Goal: Check status: Check status

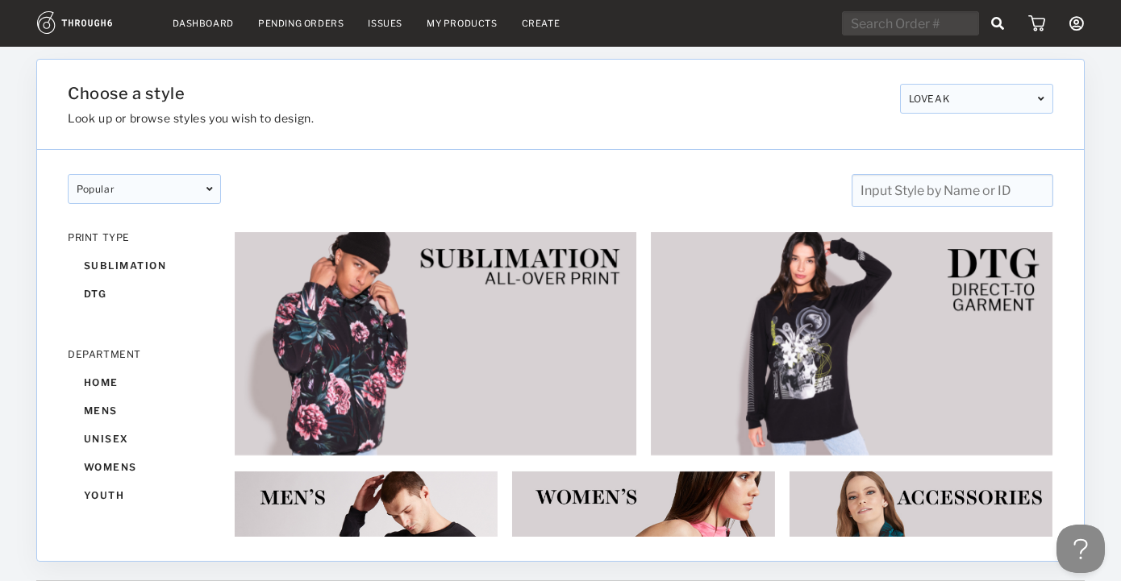
click at [218, 25] on link "Dashboard" at bounding box center [203, 23] width 61 height 11
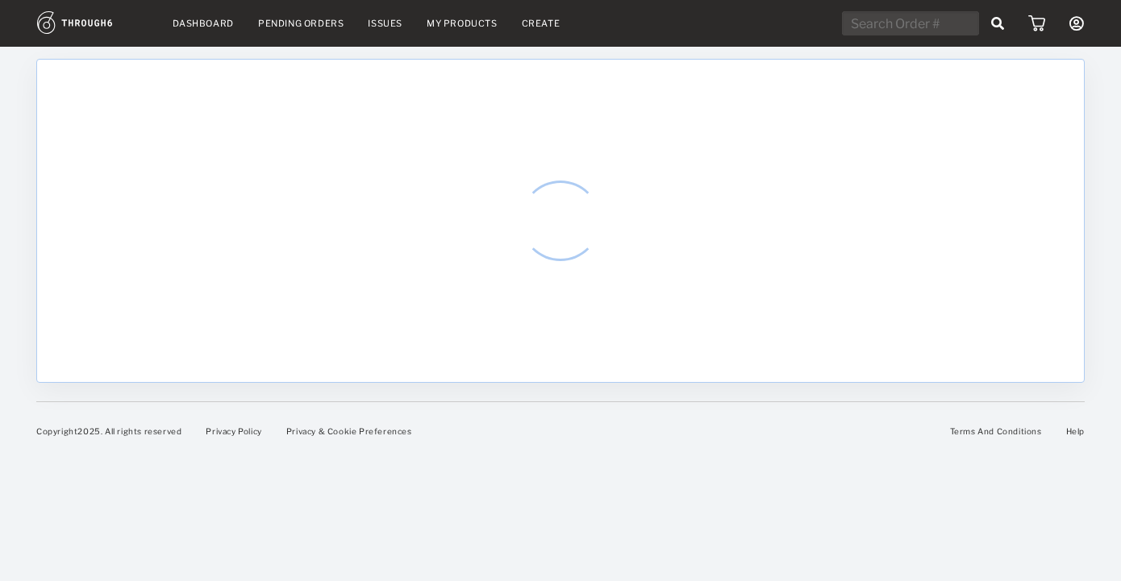
select select "8"
select select "2025"
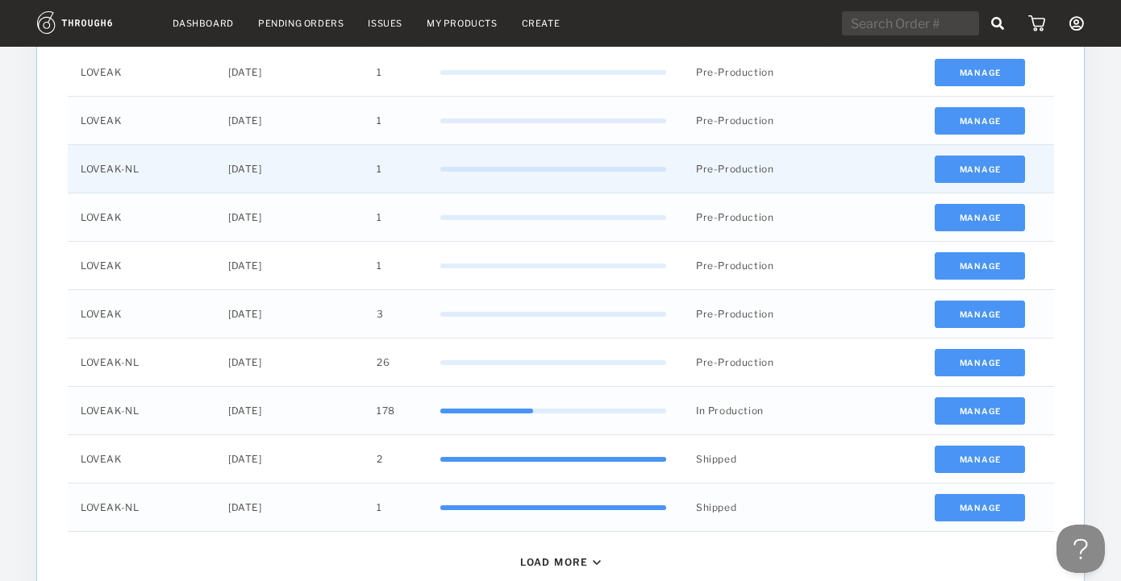
scroll to position [595, 0]
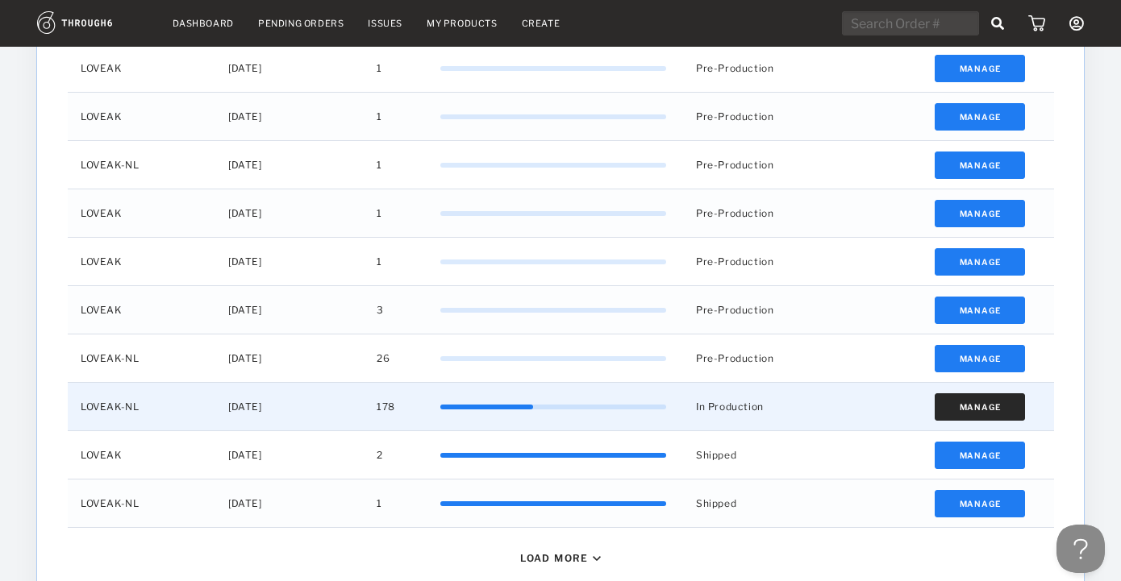
click at [988, 404] on button "Manage" at bounding box center [980, 407] width 91 height 27
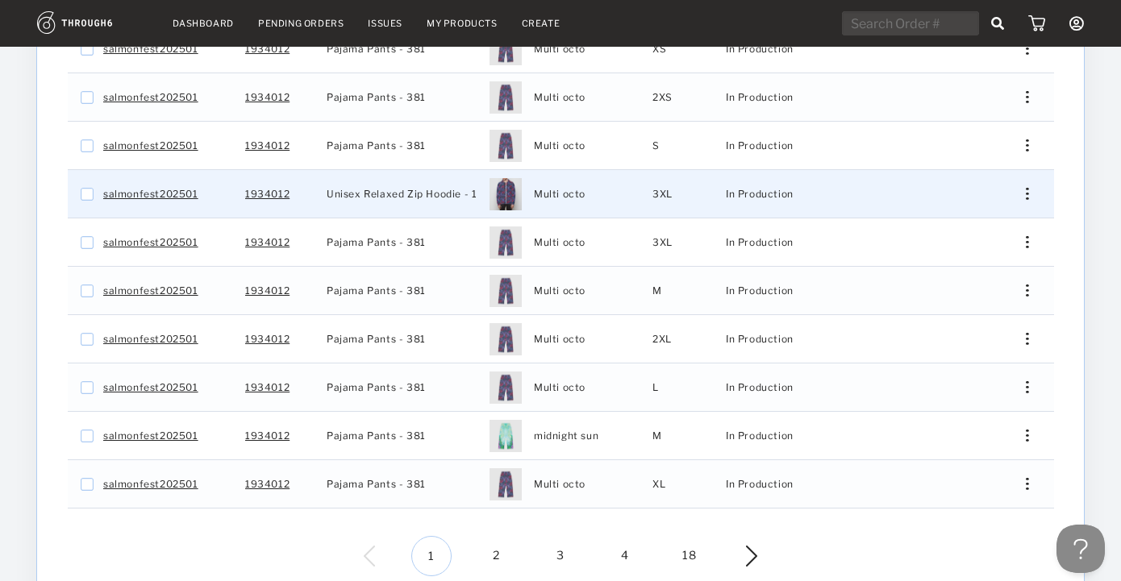
scroll to position [394, 0]
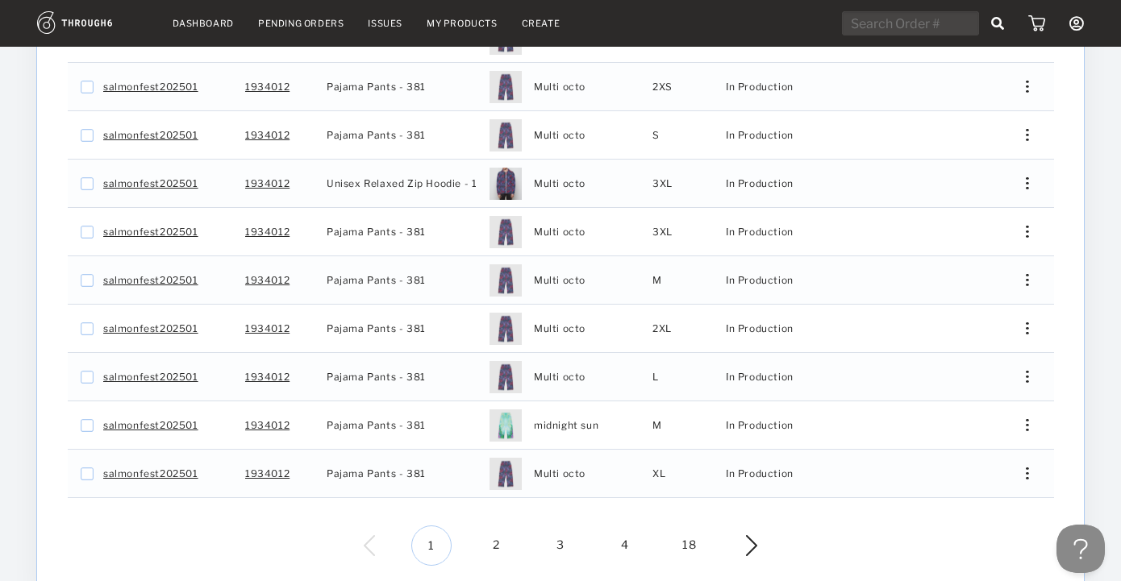
click at [497, 526] on span "2" at bounding box center [496, 546] width 40 height 40
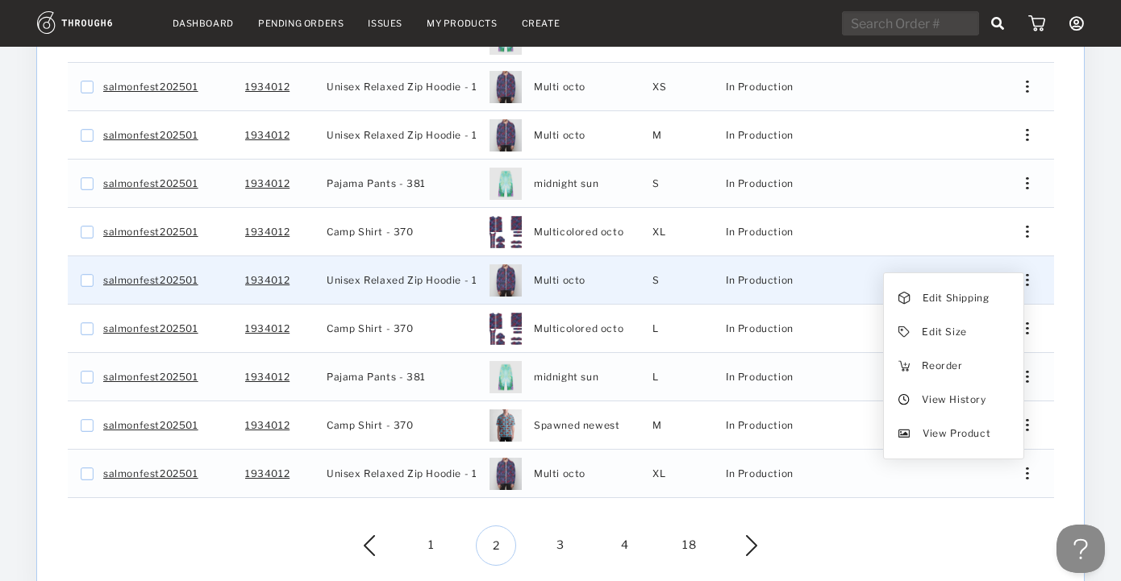
click at [1027, 274] on img "Press SPACE to select this row." at bounding box center [1027, 280] width 2 height 12
click at [963, 394] on span "View History" at bounding box center [954, 400] width 64 height 21
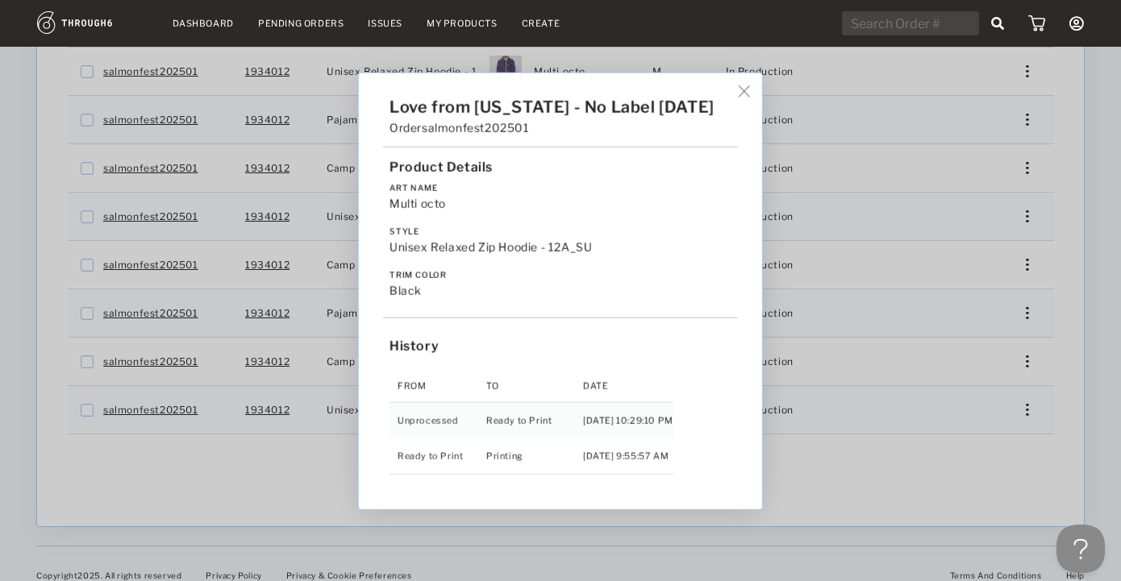
scroll to position [462, 0]
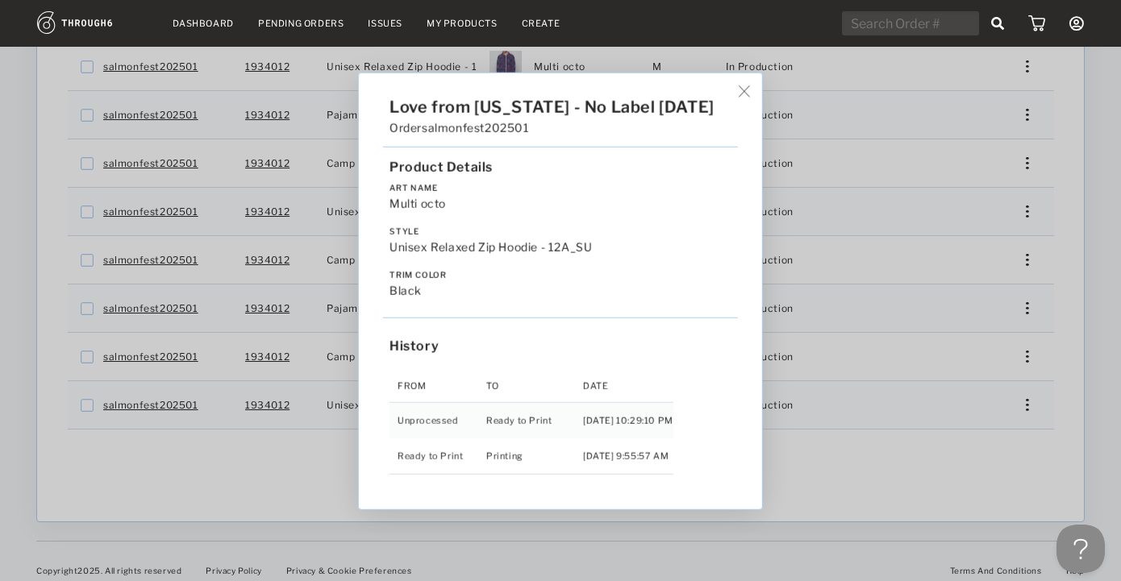
click at [956, 499] on div "Love from [US_STATE] - No Label [DATE] Order salmonfest202501 Product Details A…" at bounding box center [560, 290] width 1121 height 581
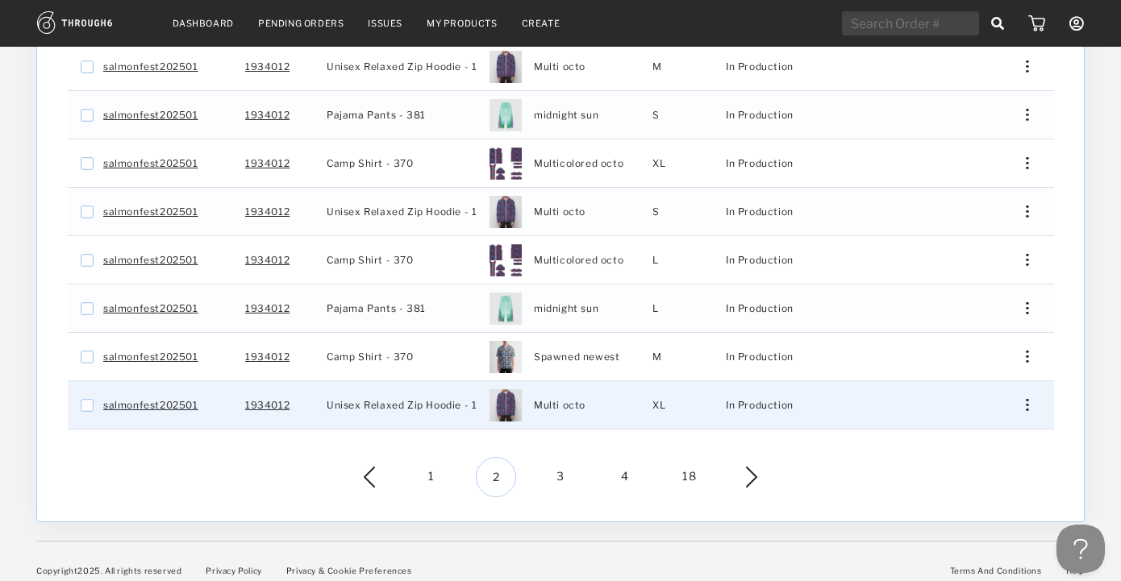
click at [1023, 399] on div "Edit Shipping Edit Size Reorder View History View Product" at bounding box center [1021, 405] width 39 height 12
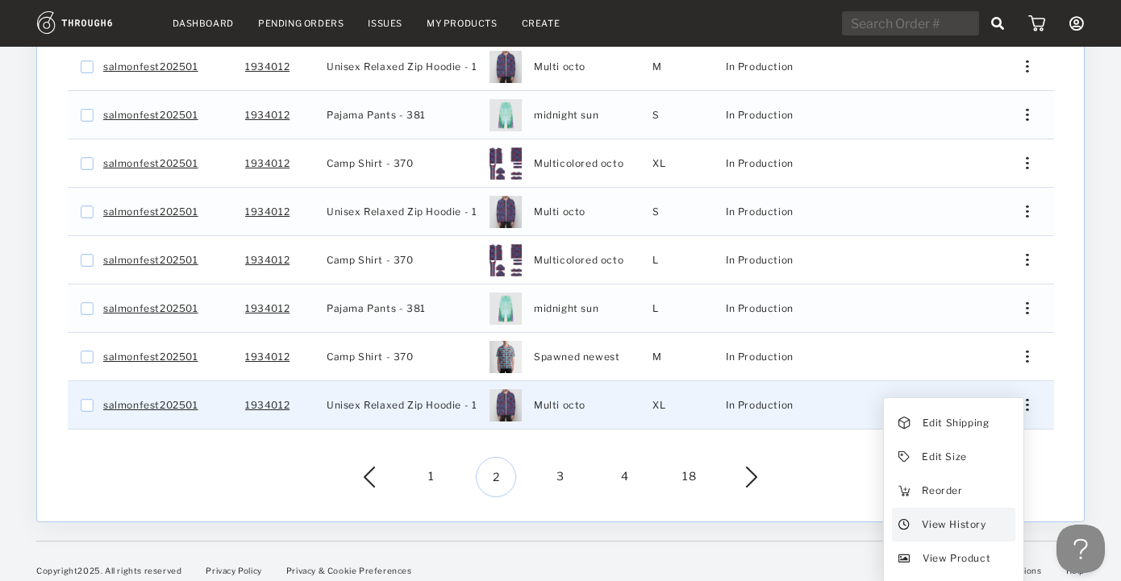
click at [965, 515] on span "View History" at bounding box center [954, 525] width 64 height 21
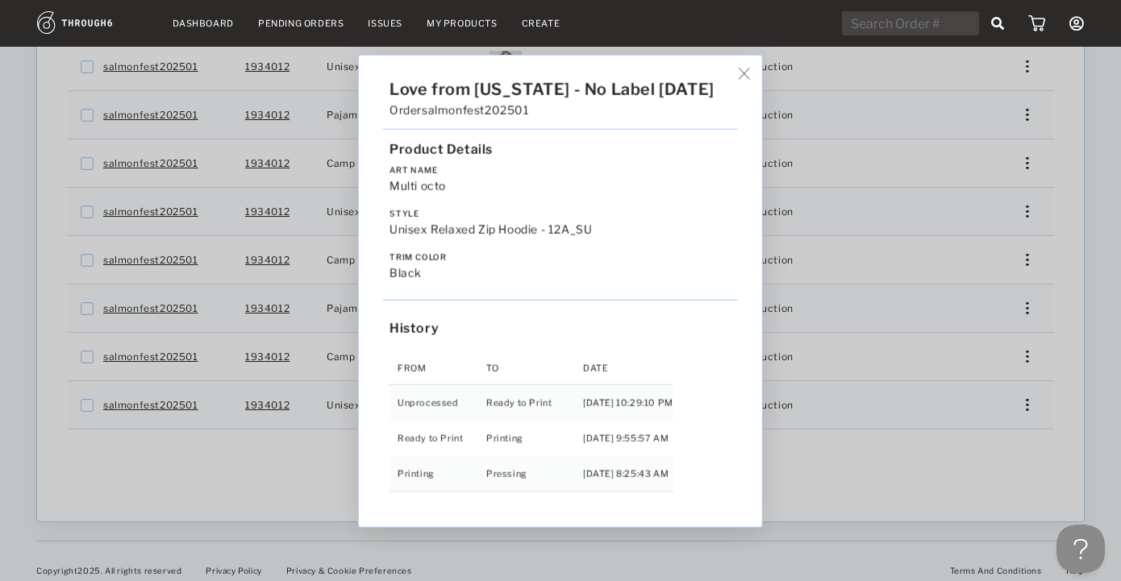
click at [866, 477] on div "Love from [US_STATE] - No Label [DATE] Order salmonfest202501 Product Details A…" at bounding box center [560, 290] width 1121 height 581
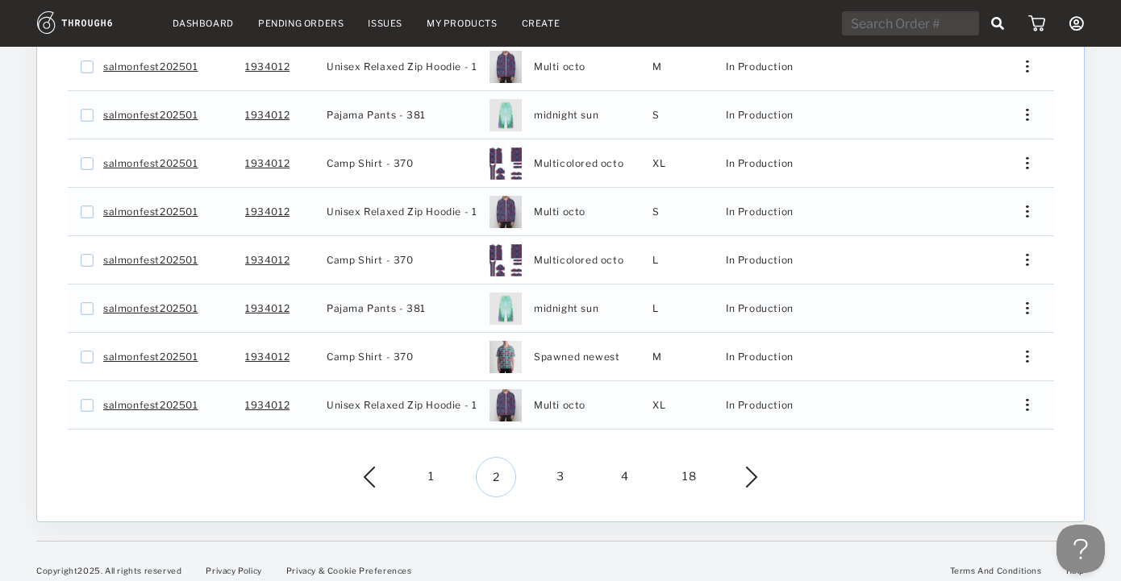
click at [553, 464] on span "3" at bounding box center [560, 477] width 40 height 40
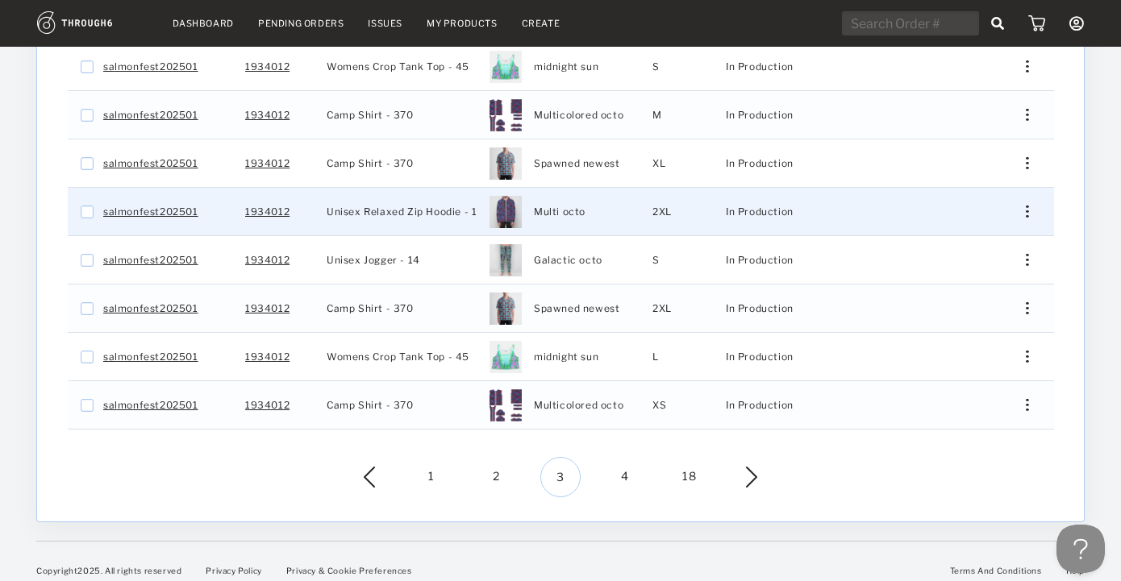
click at [1031, 206] on div "Press SPACE to select this row." at bounding box center [1021, 212] width 39 height 12
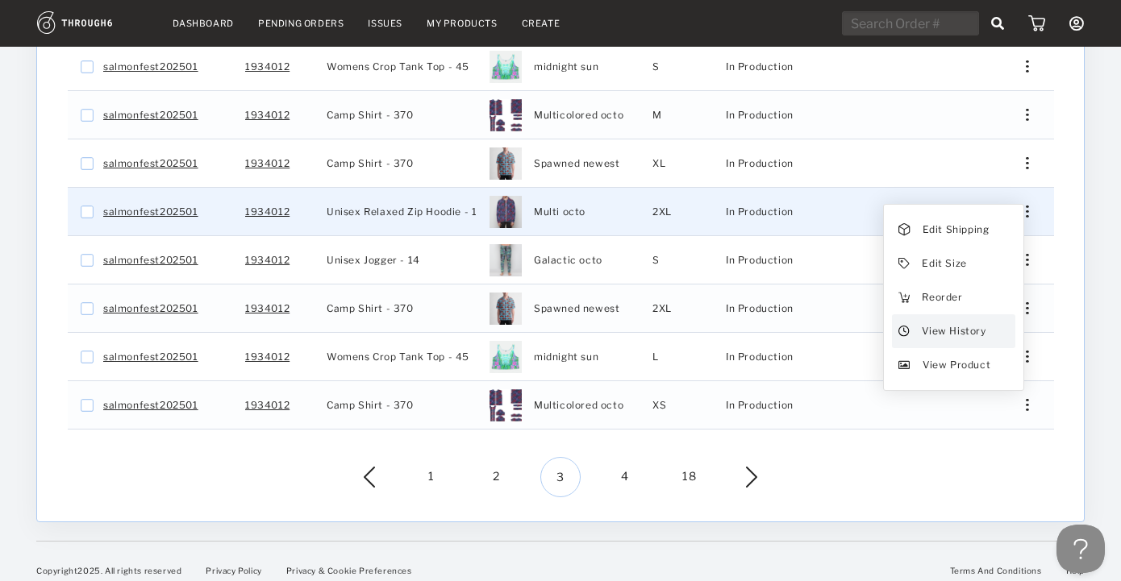
click at [954, 321] on span "View History" at bounding box center [954, 331] width 64 height 21
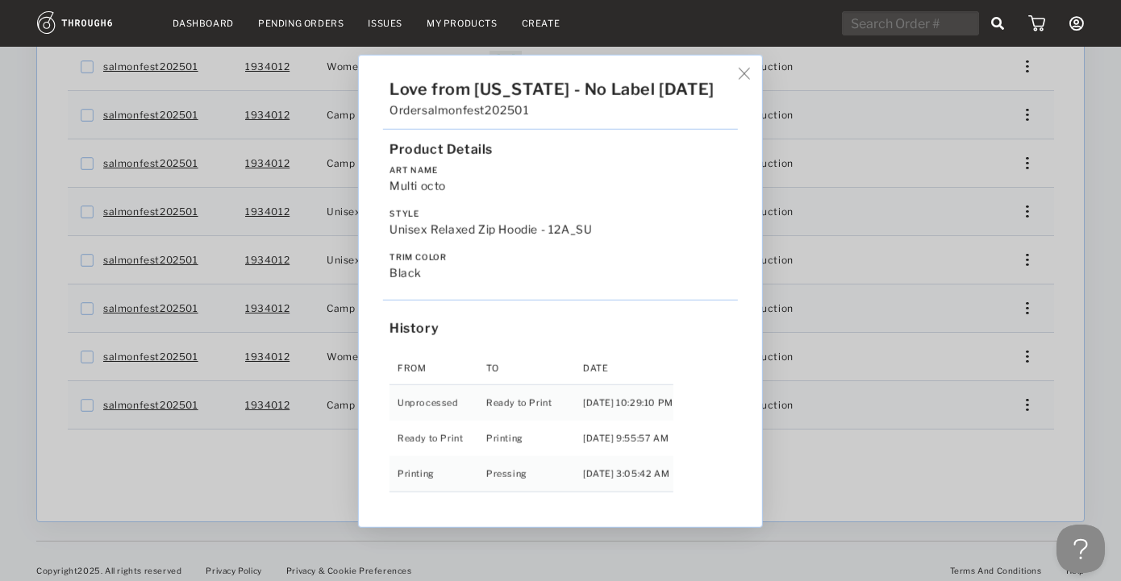
click at [748, 69] on img at bounding box center [744, 73] width 12 height 12
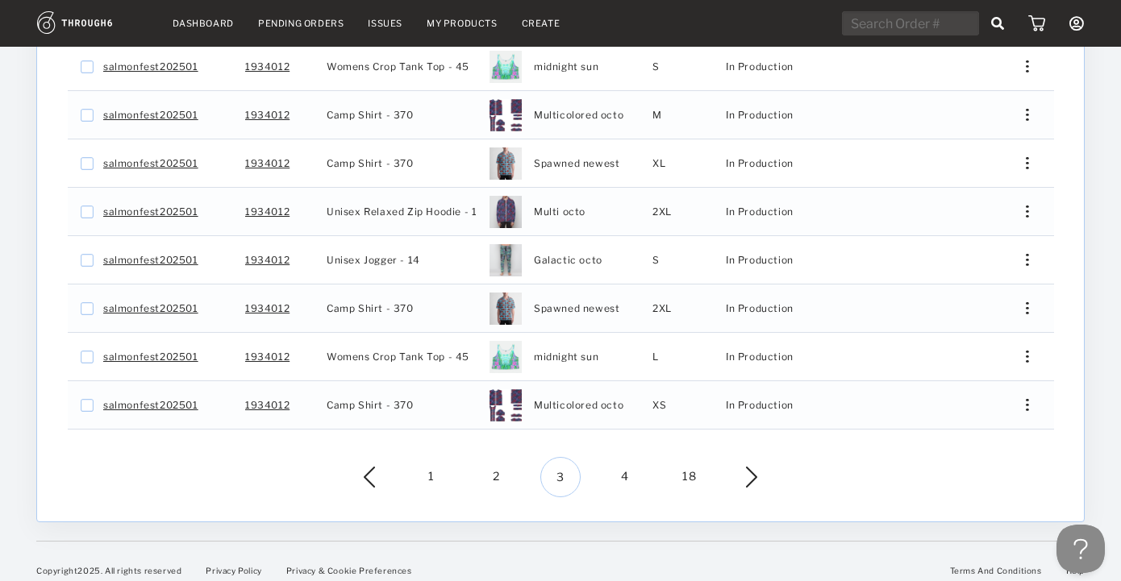
click at [620, 457] on span "4" at bounding box center [625, 477] width 40 height 40
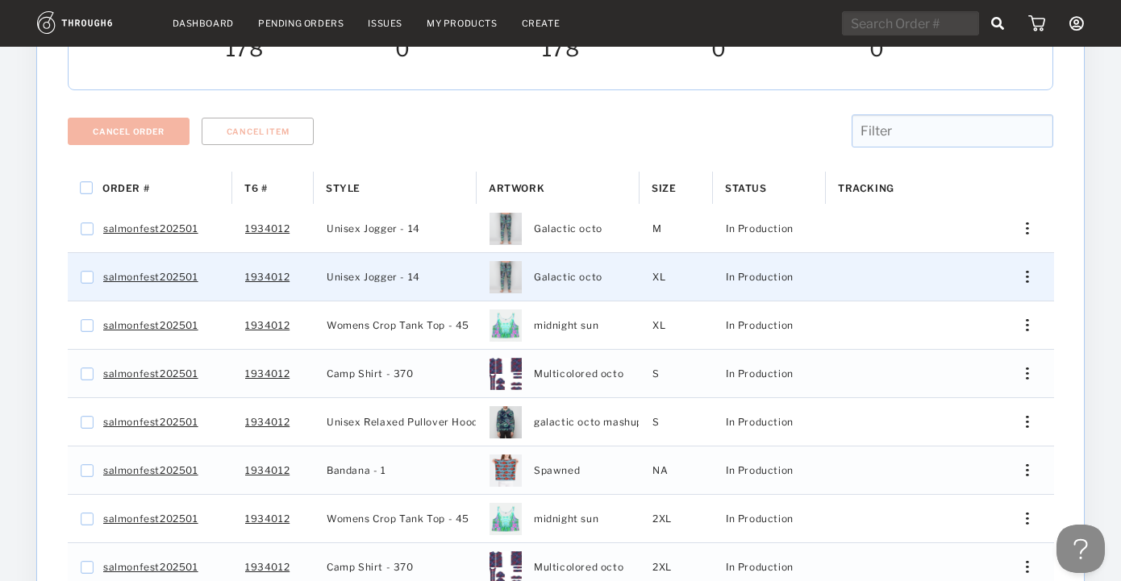
scroll to position [202, 0]
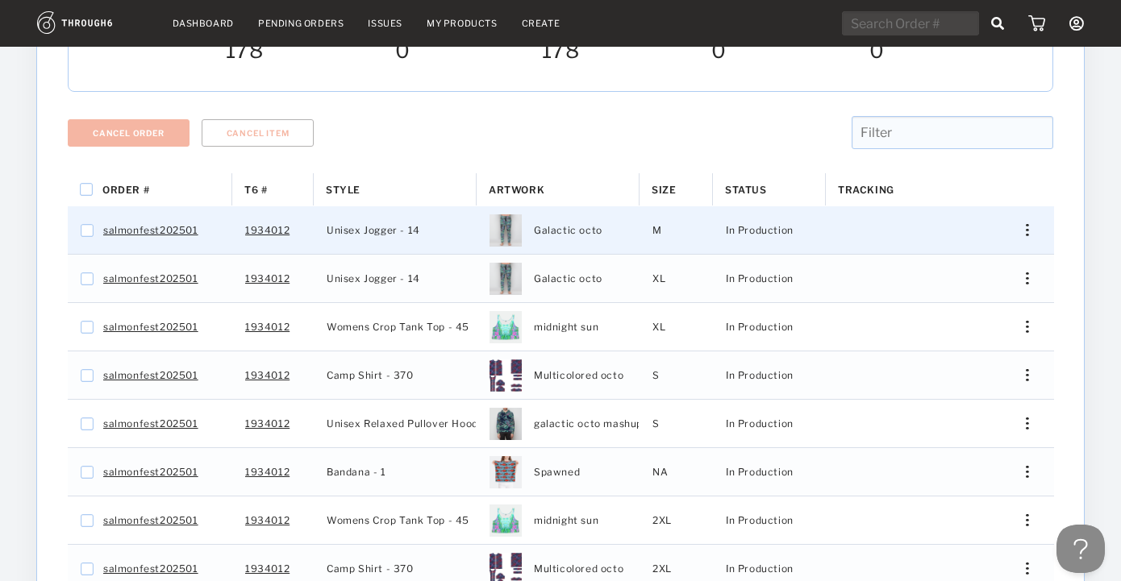
click at [1025, 224] on div "Press SPACE to select this row." at bounding box center [1021, 230] width 39 height 12
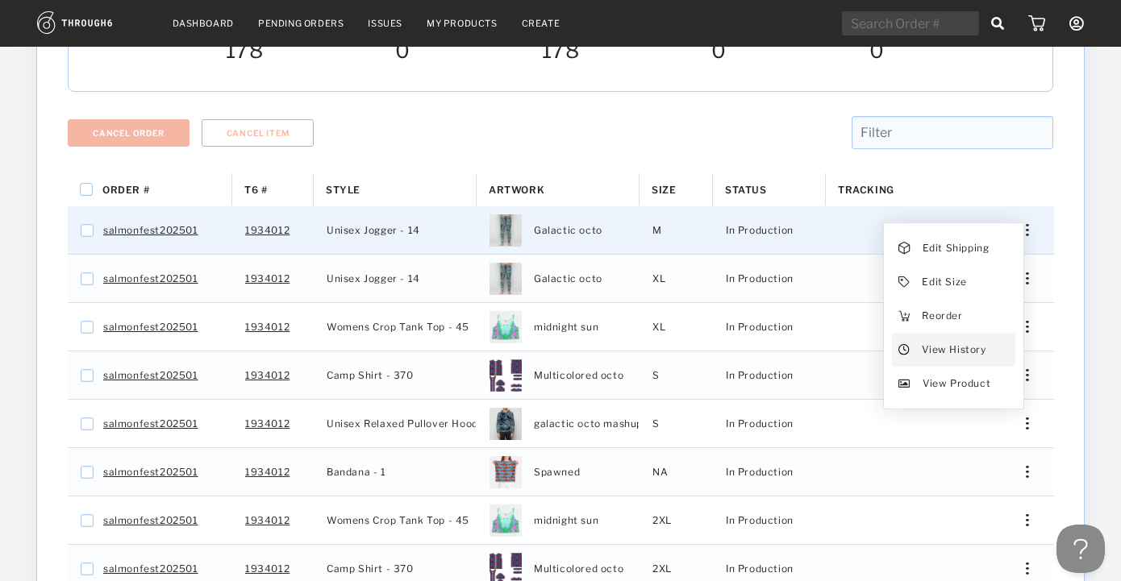
click at [965, 347] on span "View History" at bounding box center [954, 350] width 64 height 21
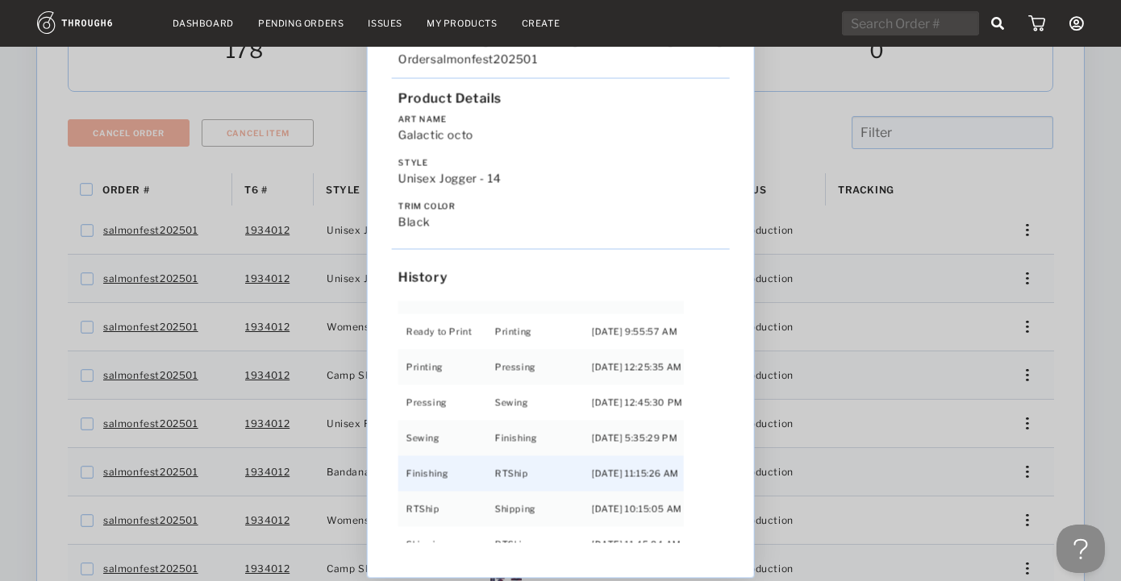
scroll to position [103, 0]
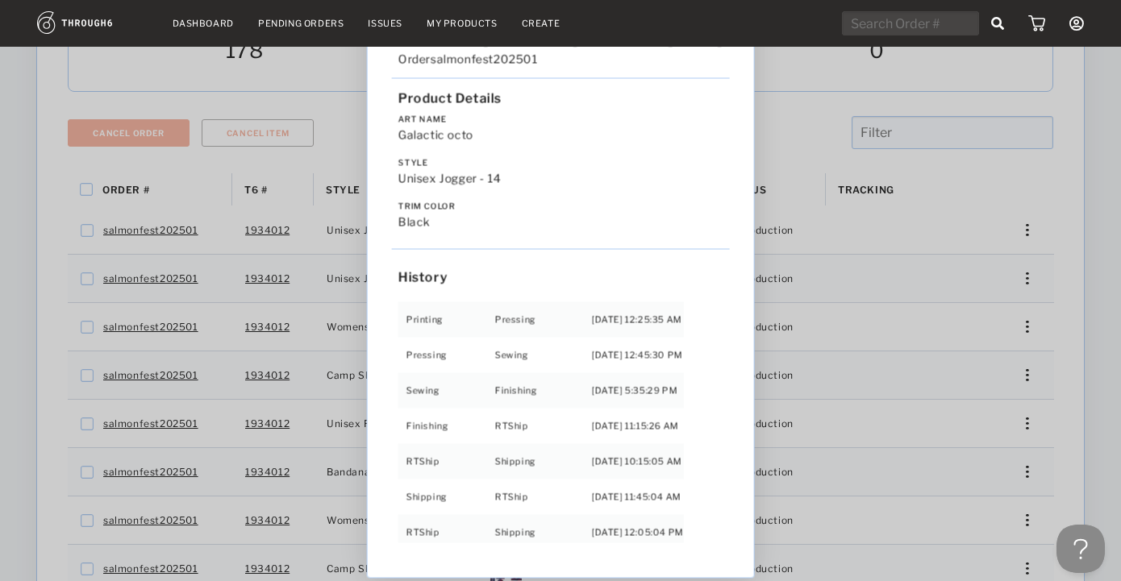
click at [881, 193] on div "Love from [US_STATE] - No Label [DATE] Order salmonfest202501 Product Details A…" at bounding box center [560, 290] width 1121 height 581
